Goal: Transaction & Acquisition: Purchase product/service

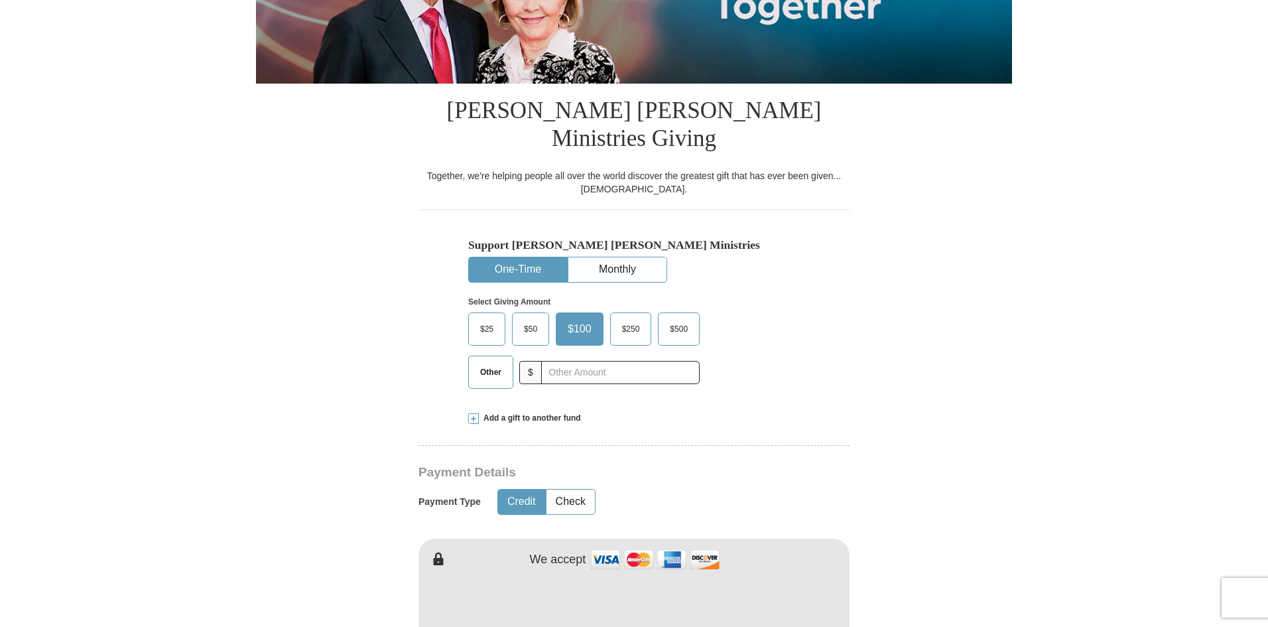
scroll to position [332, 0]
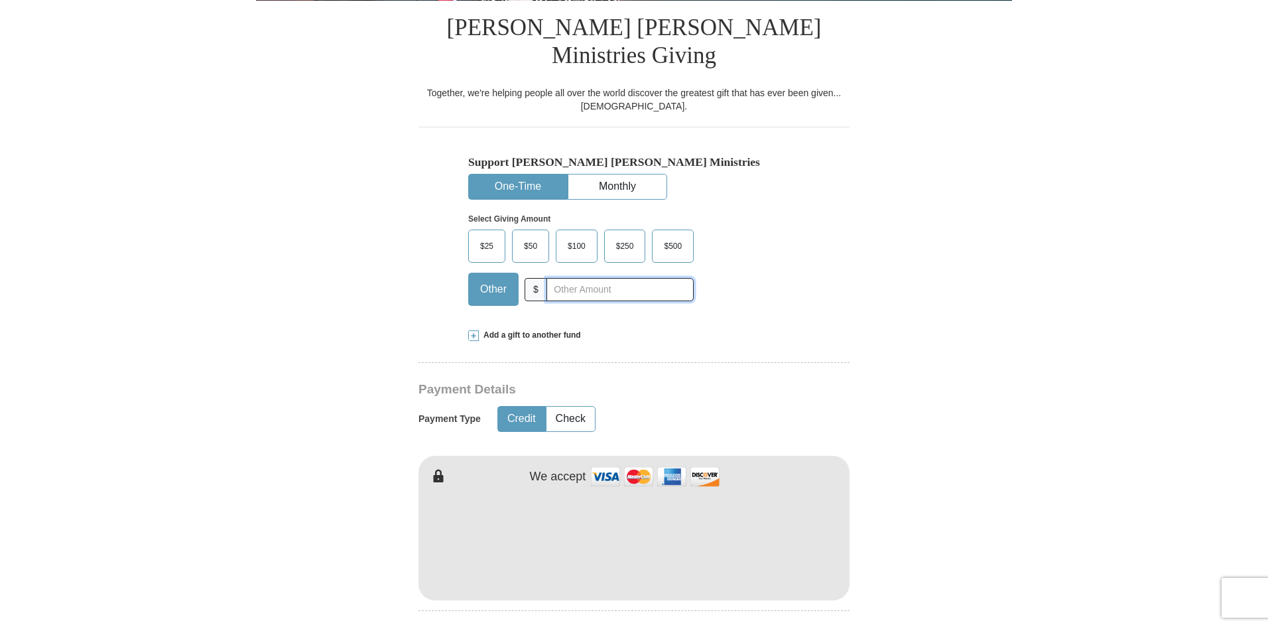
click at [561, 278] on input "text" at bounding box center [619, 289] width 147 height 23
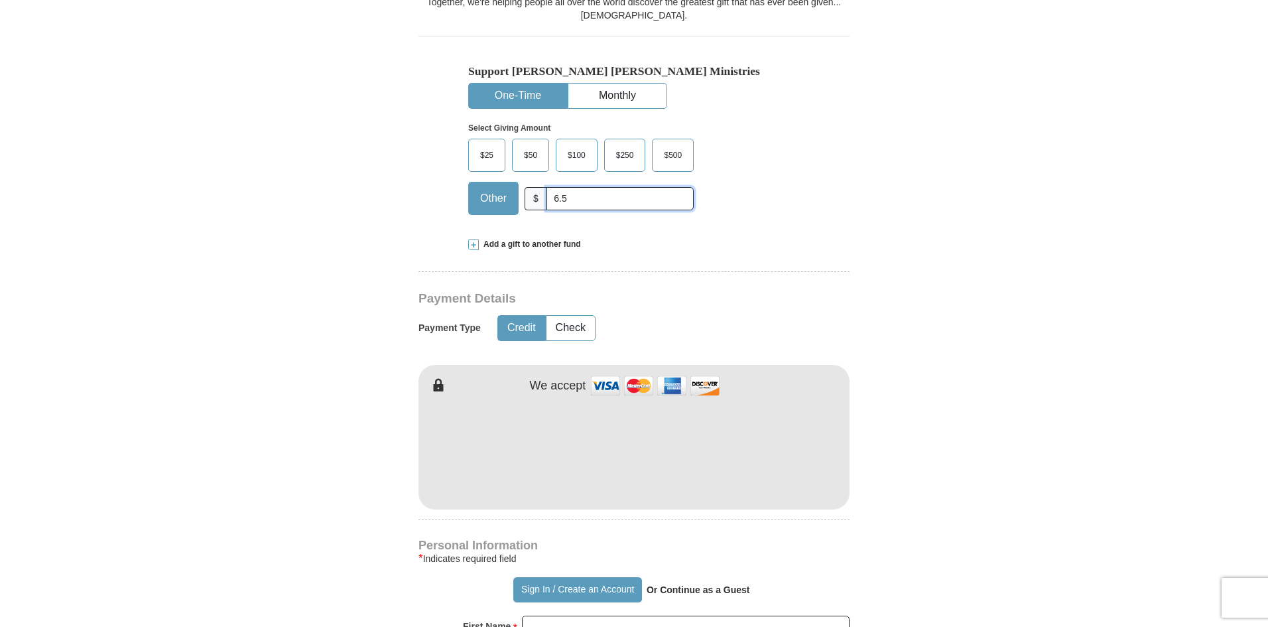
scroll to position [464, 0]
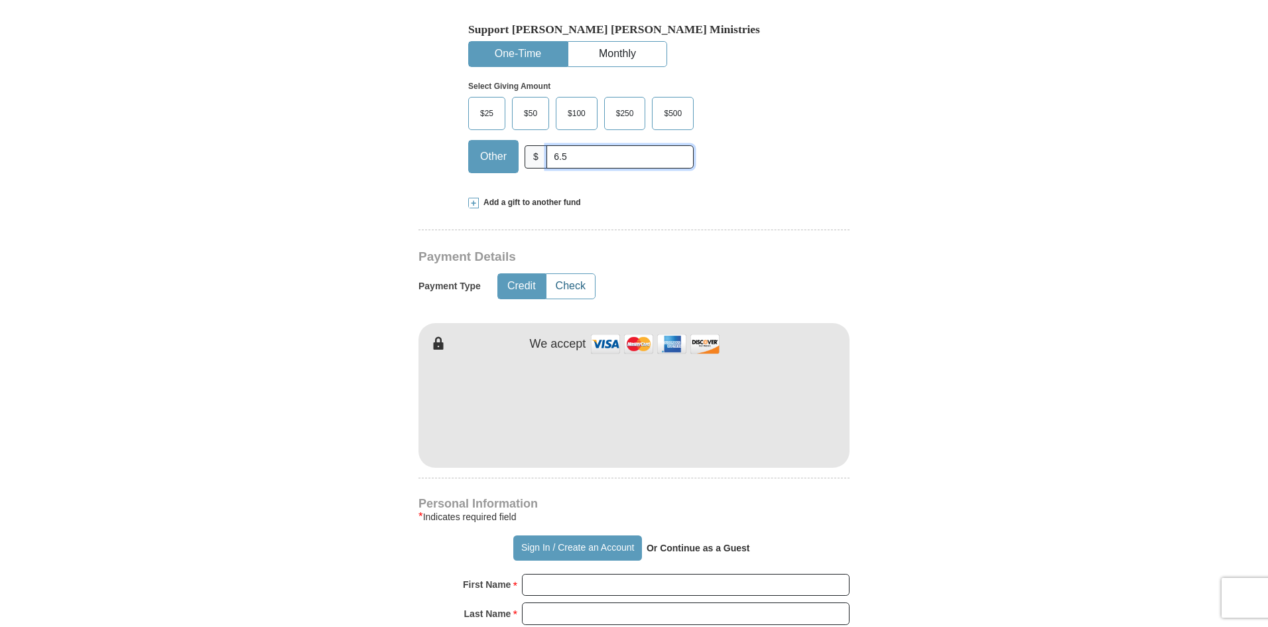
type input "6.5"
click at [580, 274] on button "Check" at bounding box center [570, 286] width 48 height 25
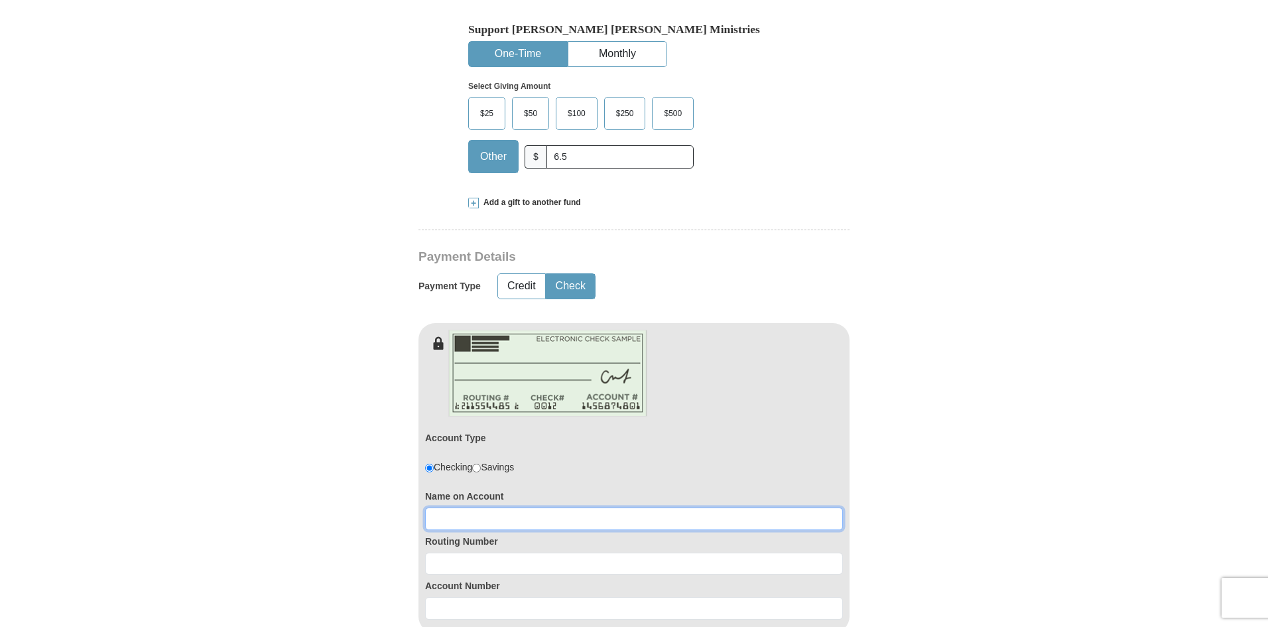
click at [528, 507] on input at bounding box center [634, 518] width 418 height 23
type input "Uyeme Aggreh"
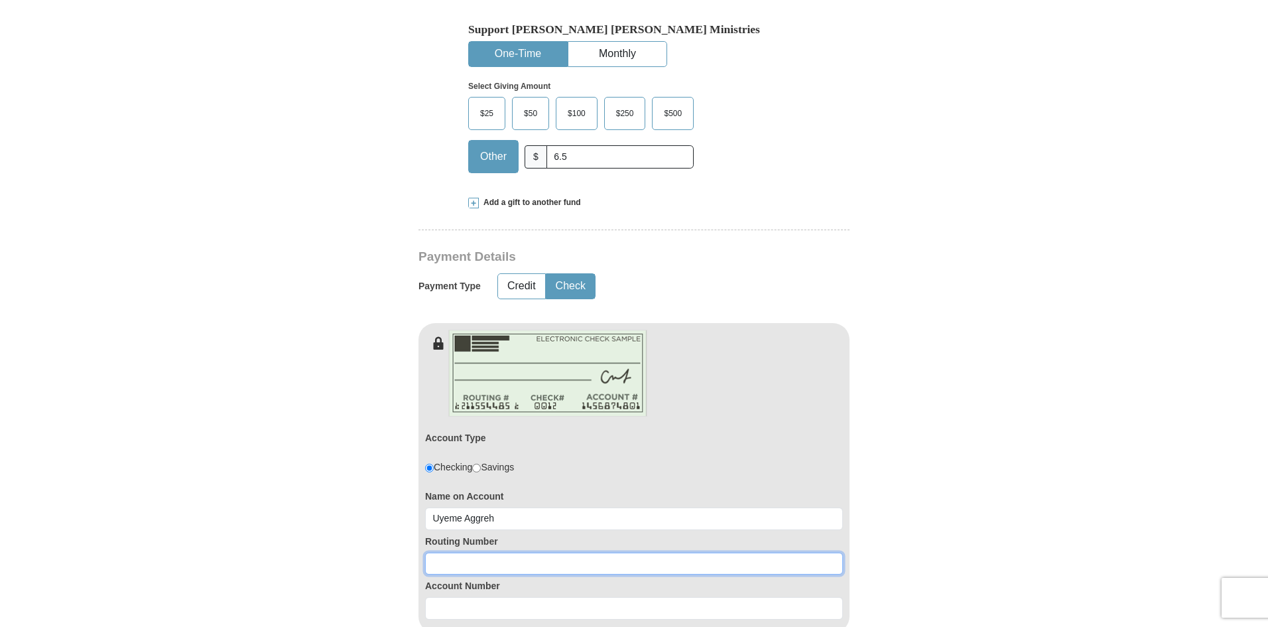
click at [483, 552] on input at bounding box center [634, 563] width 418 height 23
type input "113011258"
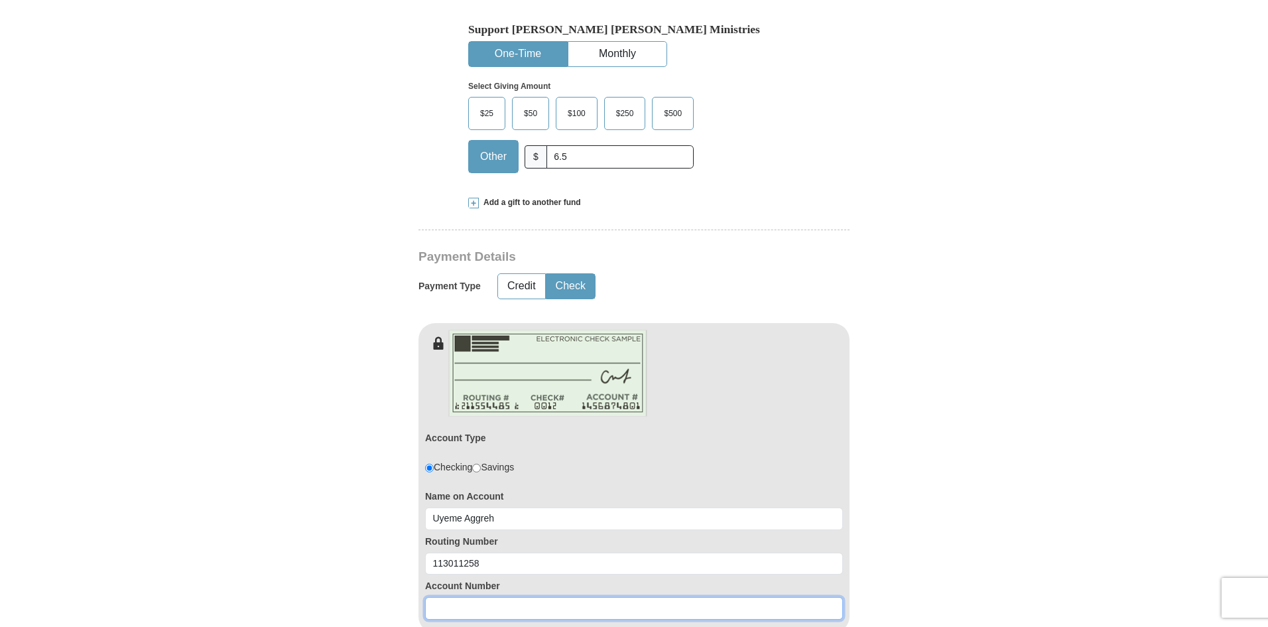
click at [467, 597] on input at bounding box center [634, 608] width 418 height 23
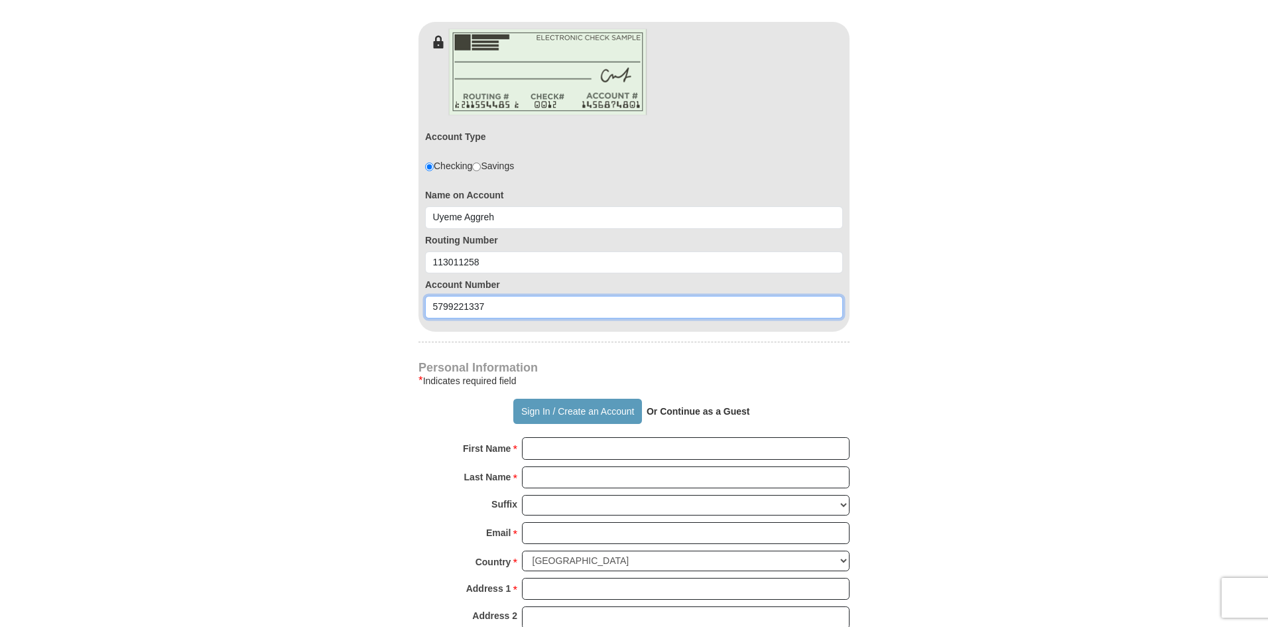
scroll to position [928, 0]
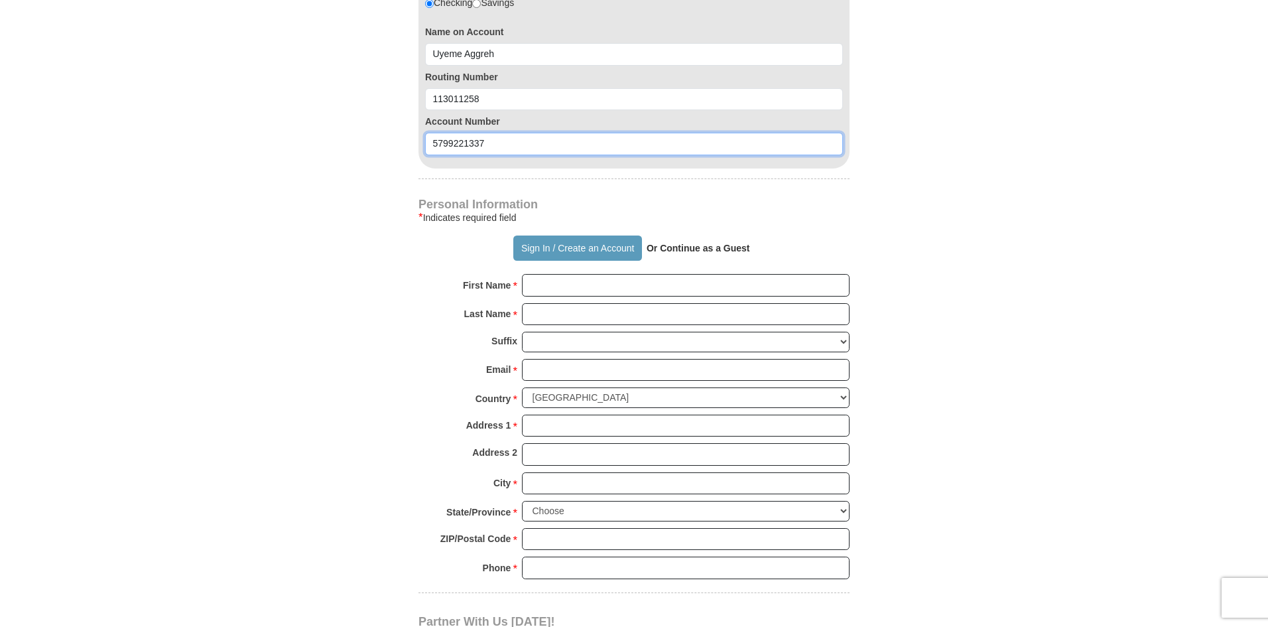
type input "5799221337"
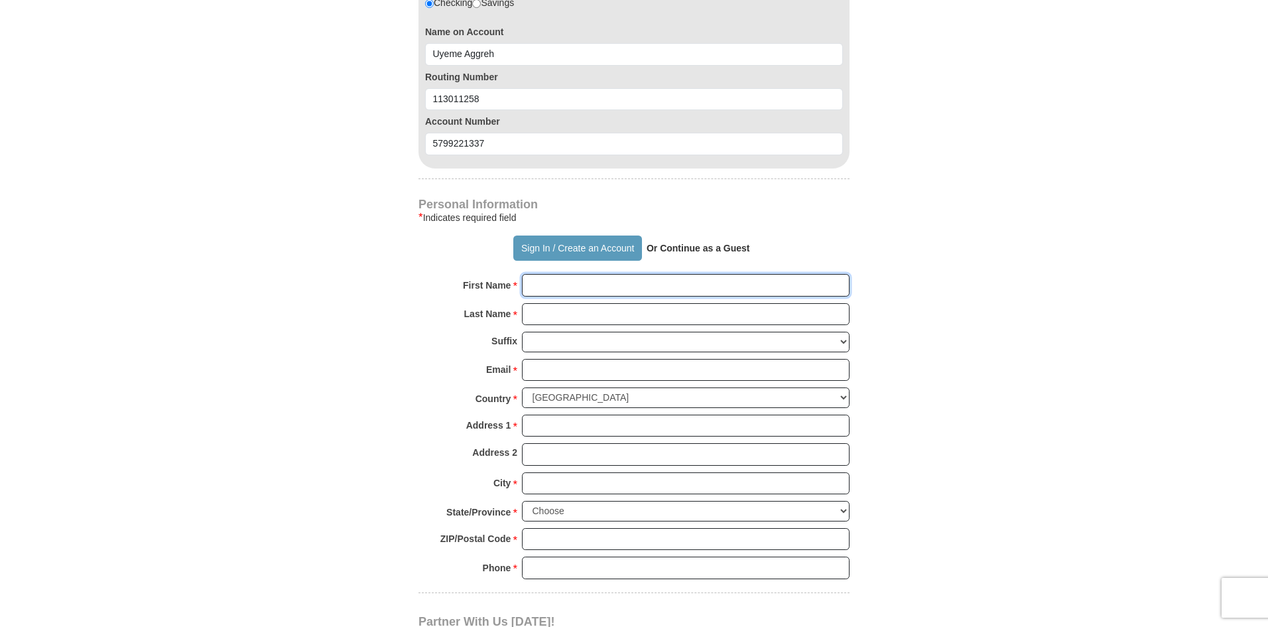
click at [541, 274] on input "First Name *" at bounding box center [686, 285] width 328 height 23
type input "Uyeme"
type input "Aggreh"
type input "[STREET_ADDRESS]"
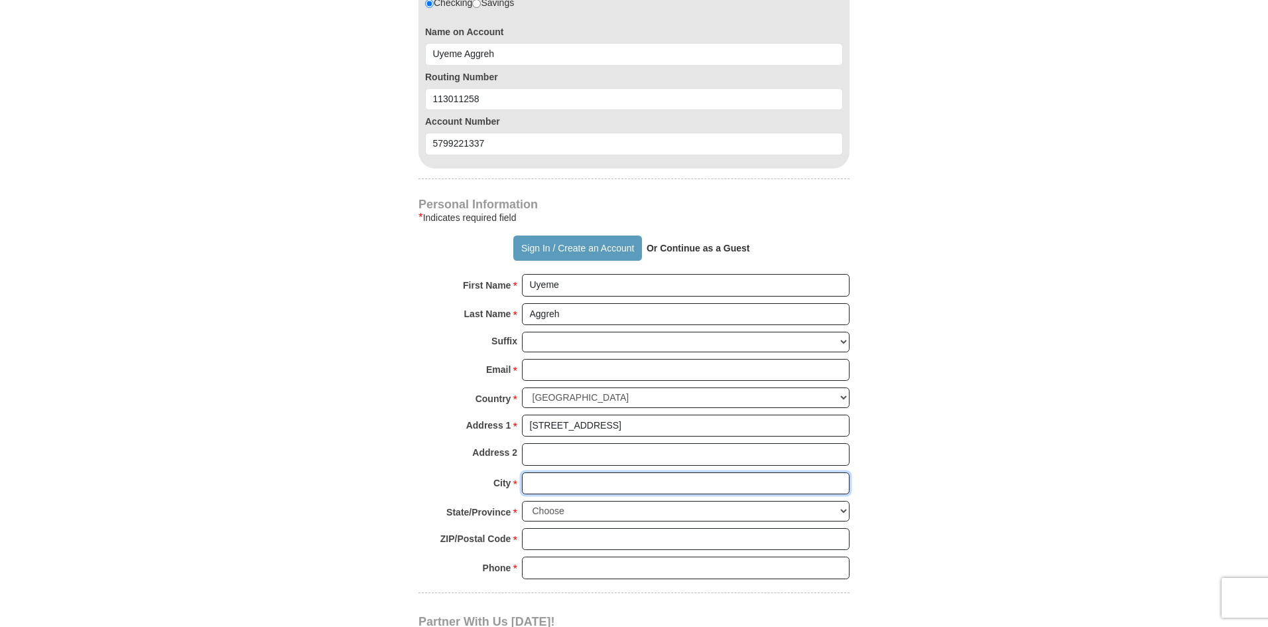
type input "Tomball"
select select "[GEOGRAPHIC_DATA]"
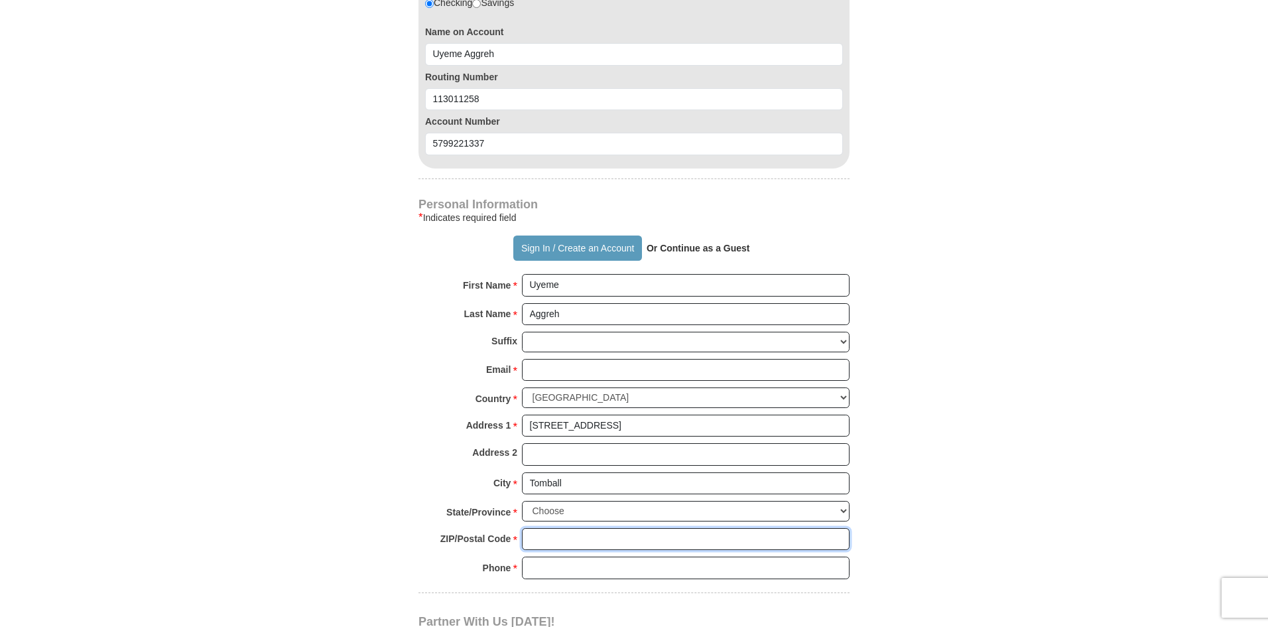
type input "77377"
type input "7149006100"
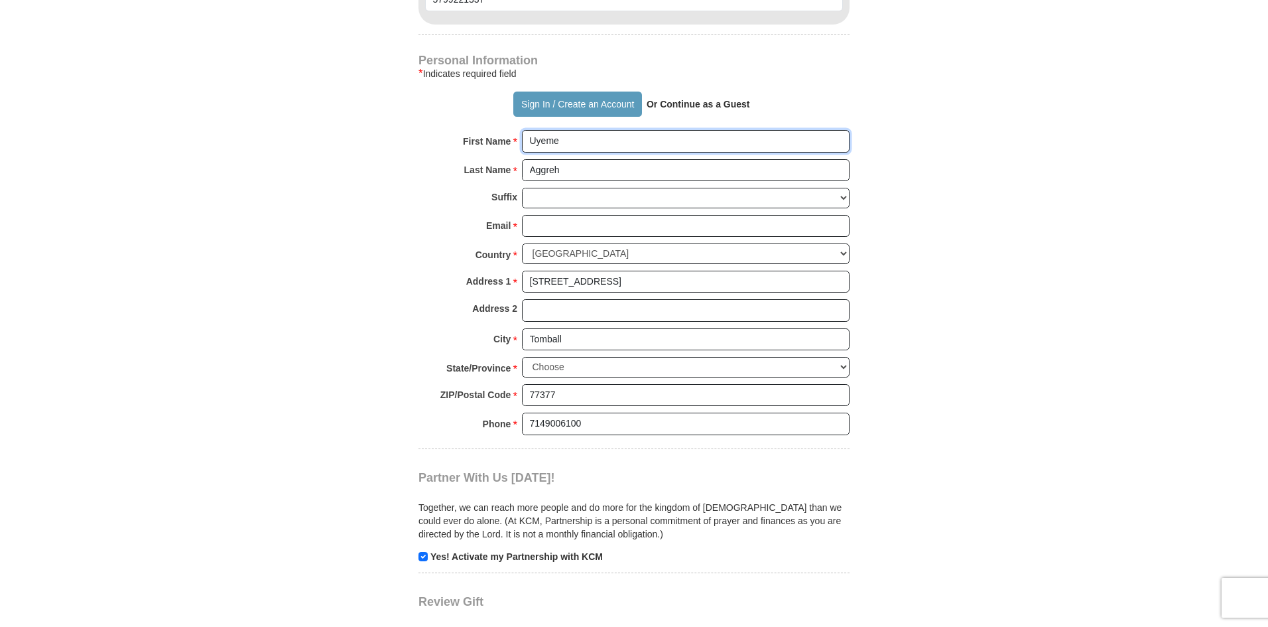
scroll to position [1260, 0]
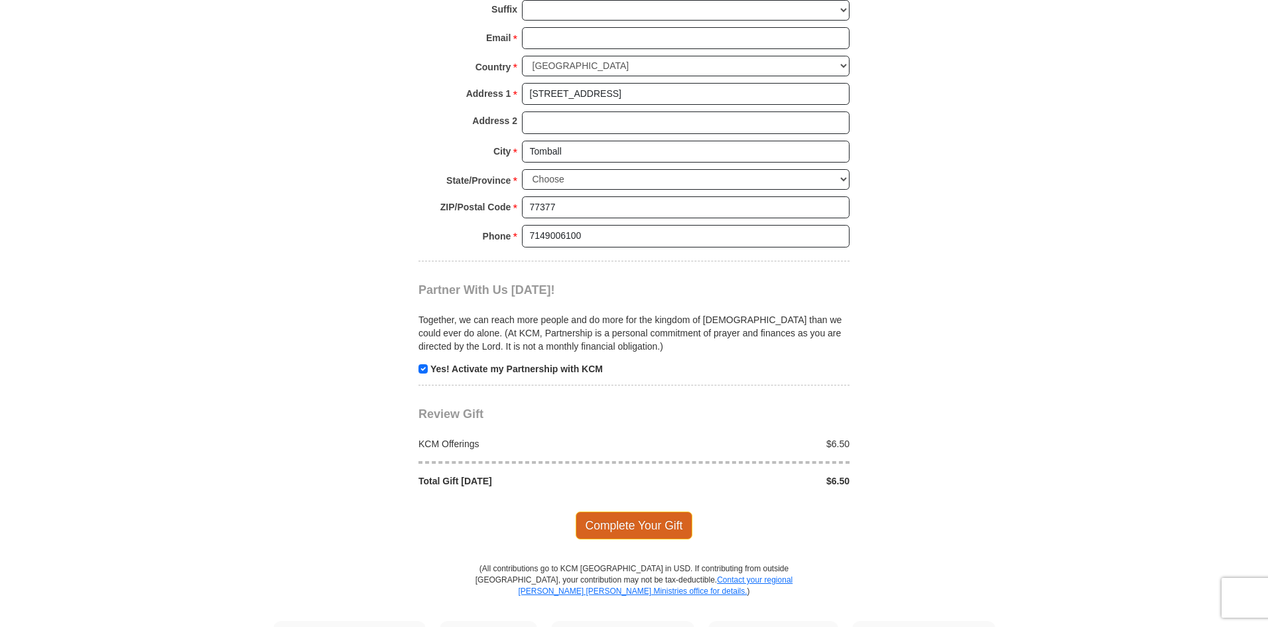
click at [650, 511] on span "Complete Your Gift" at bounding box center [634, 525] width 117 height 28
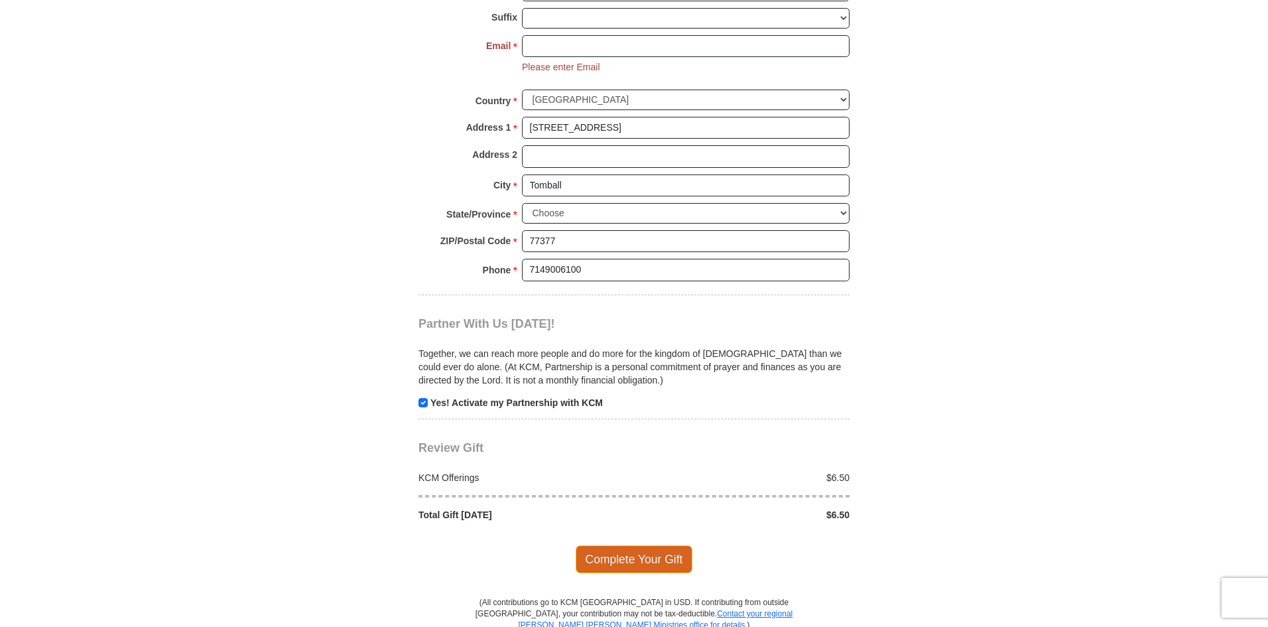
scroll to position [1249, 0]
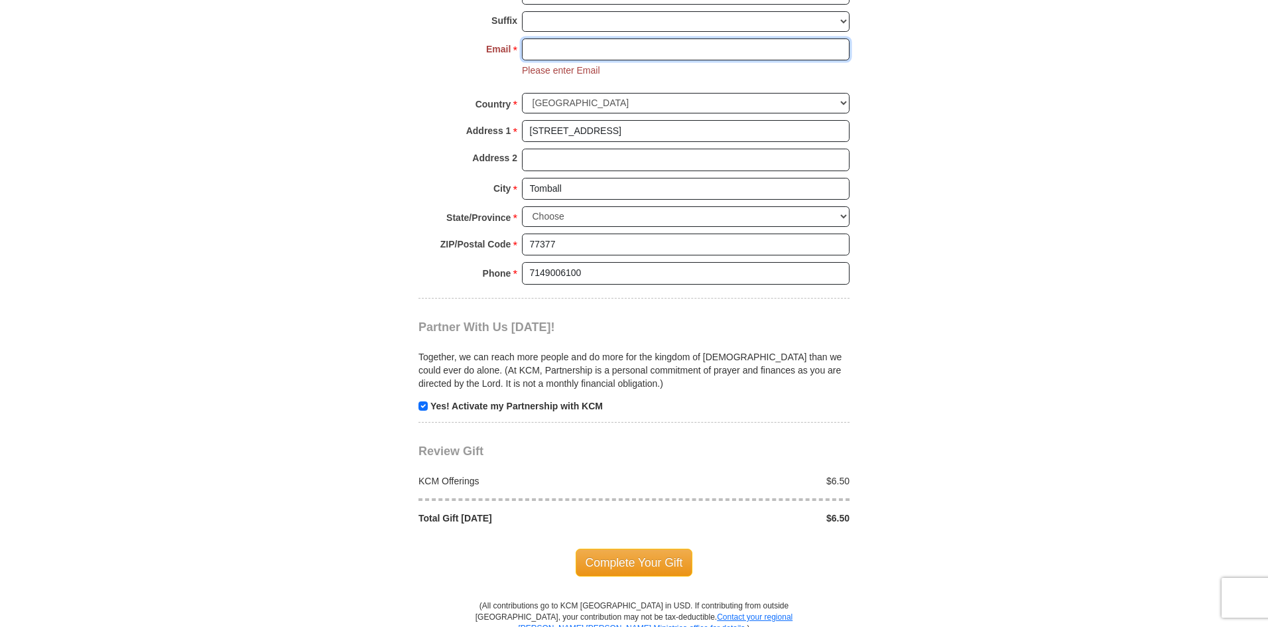
click at [564, 38] on input "Email *" at bounding box center [686, 49] width 328 height 23
type input "[EMAIL_ADDRESS][DOMAIN_NAME]"
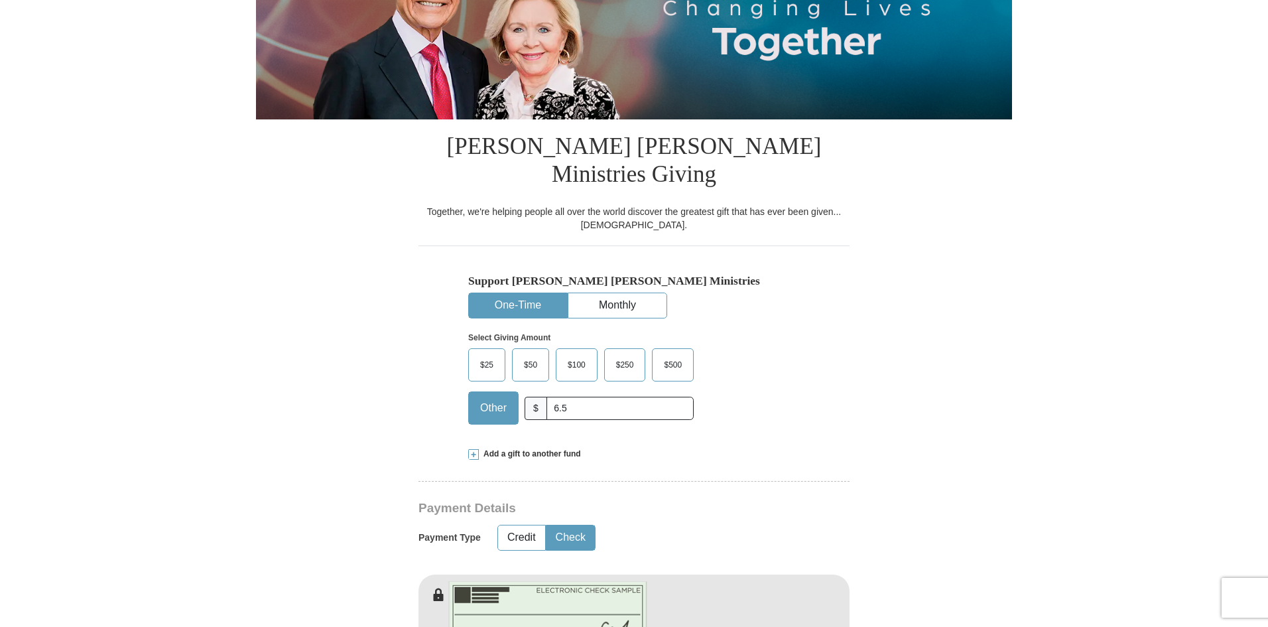
scroll to position [188, 0]
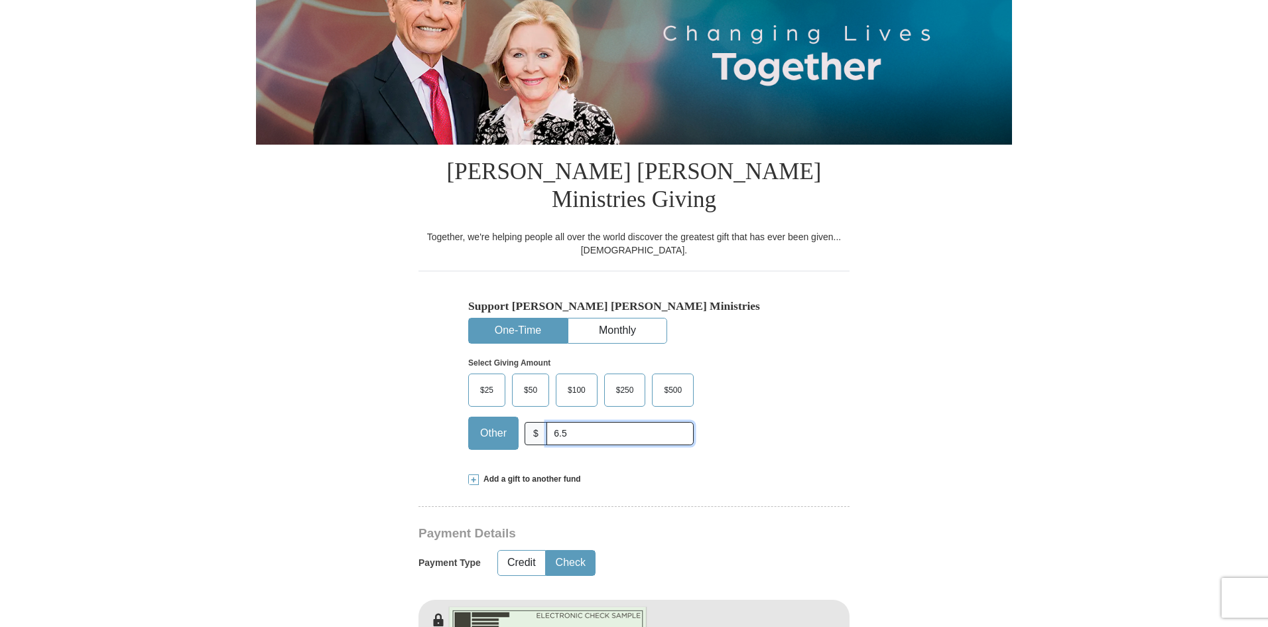
click at [556, 422] on input "6.5" at bounding box center [619, 433] width 147 height 23
click at [558, 422] on input "6.5" at bounding box center [619, 433] width 147 height 23
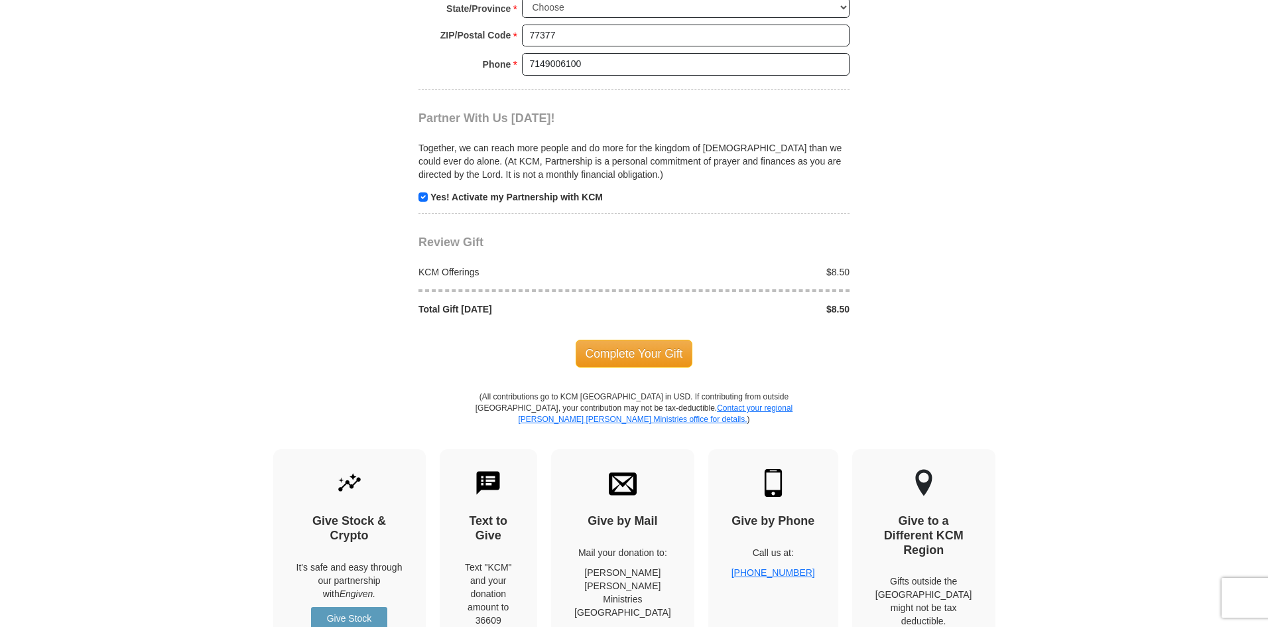
scroll to position [1459, 0]
type input "8.5"
click at [624, 338] on span "Complete Your Gift" at bounding box center [634, 352] width 117 height 28
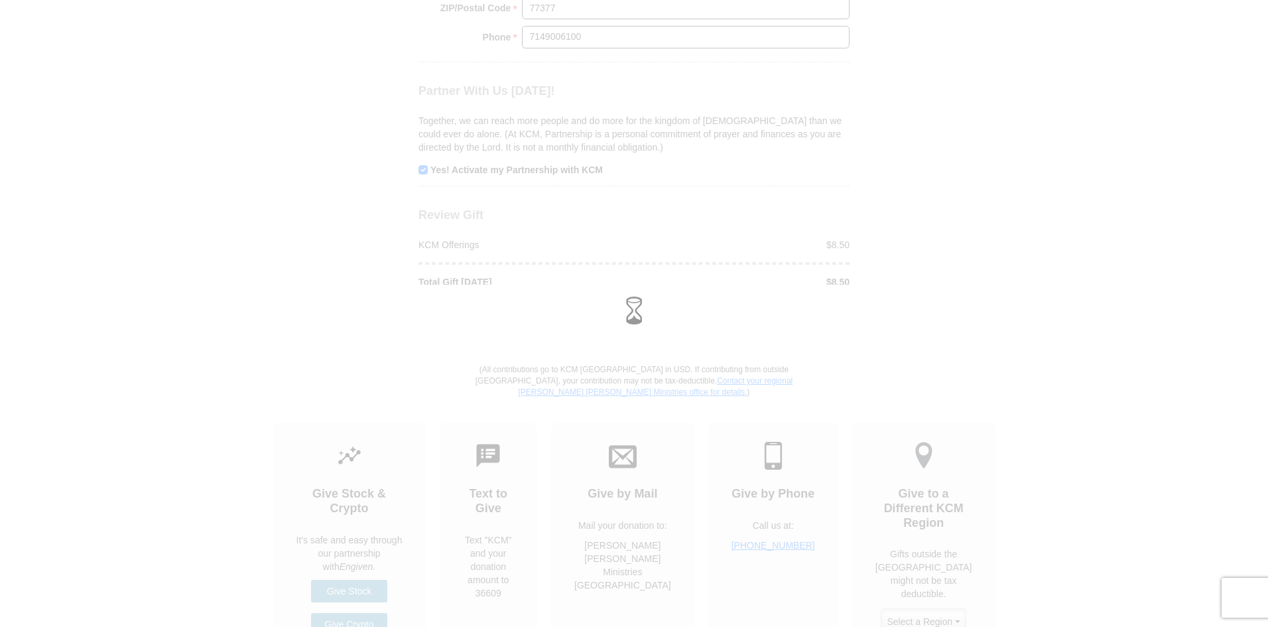
scroll to position [1433, 0]
